Goal: Complete application form

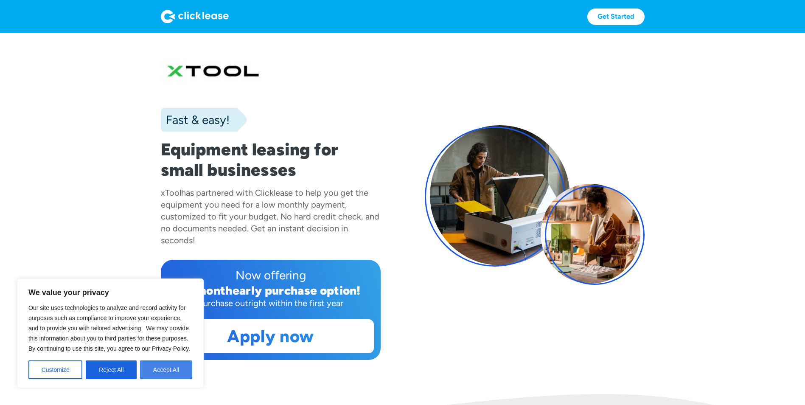
click at [165, 372] on button "Accept All" at bounding box center [166, 369] width 52 height 19
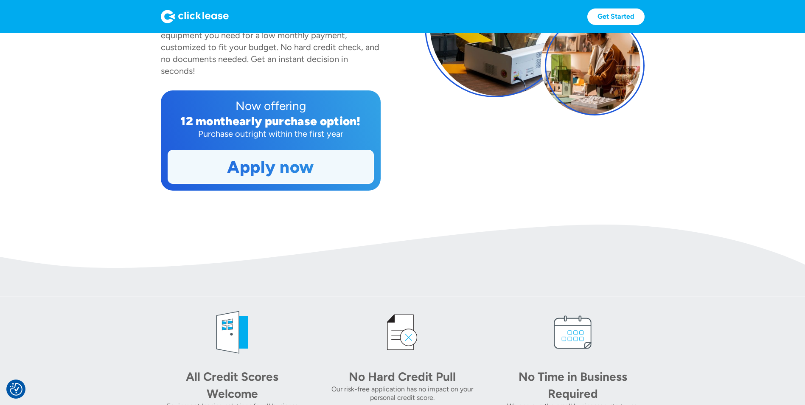
scroll to position [170, 0]
click at [288, 171] on link "Apply now" at bounding box center [270, 166] width 205 height 33
